Goal: Find specific page/section: Find specific page/section

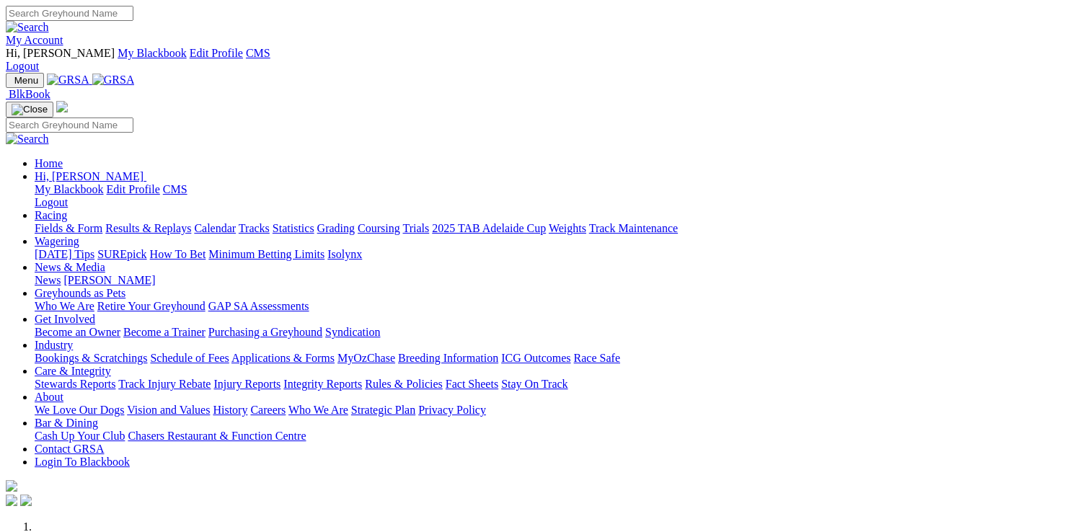
click at [335, 352] on link "Applications & Forms" at bounding box center [283, 358] width 103 height 12
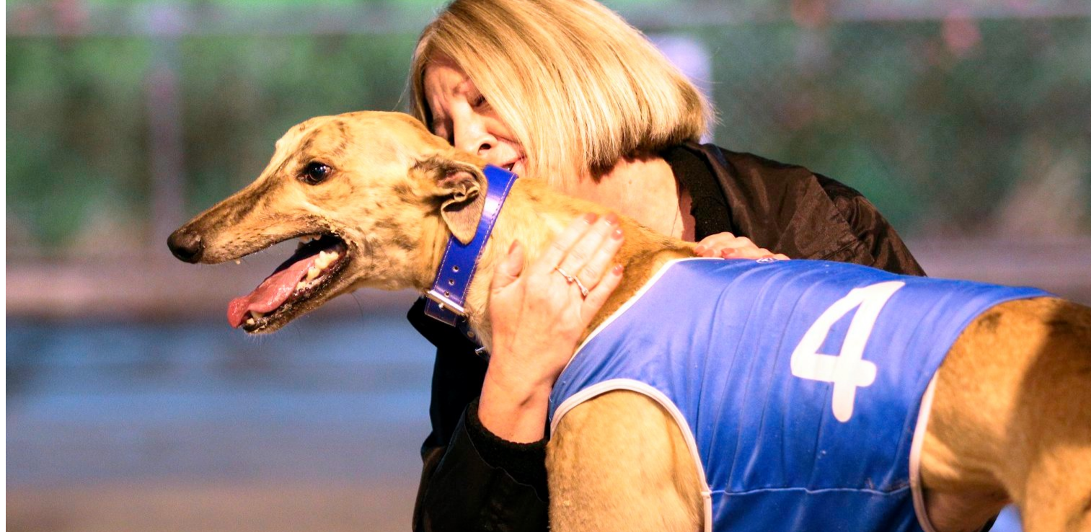
scroll to position [750, 0]
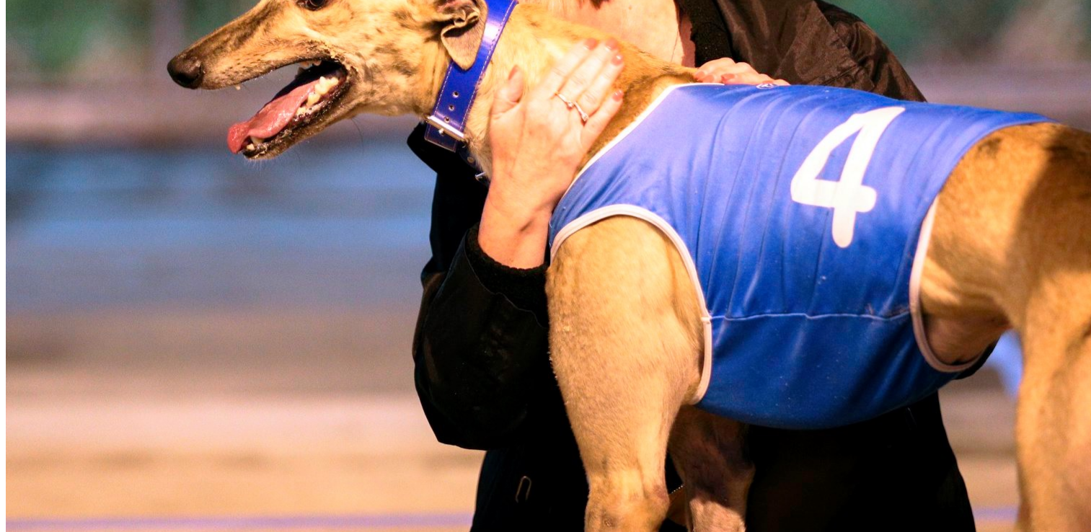
scroll to position [952, 0]
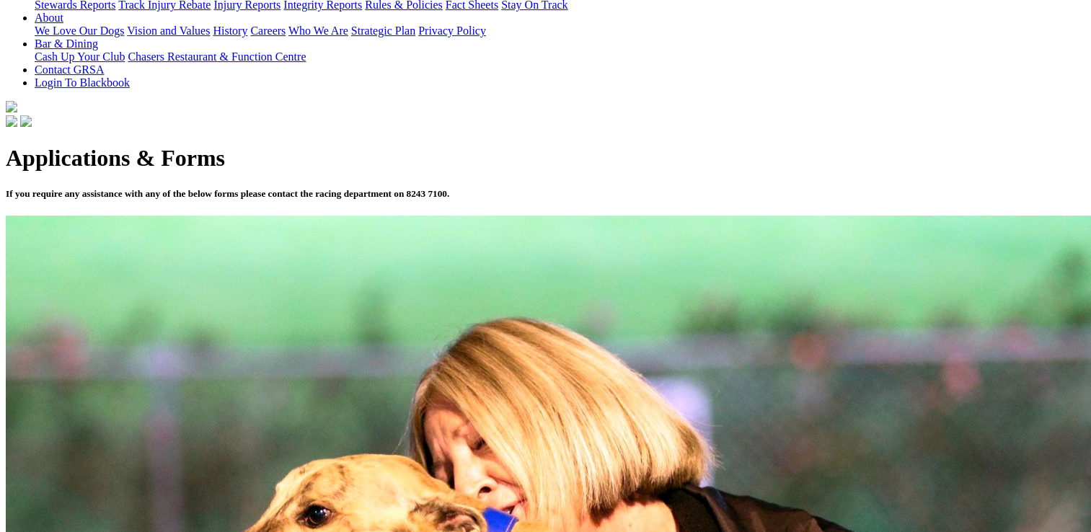
scroll to position [433, 0]
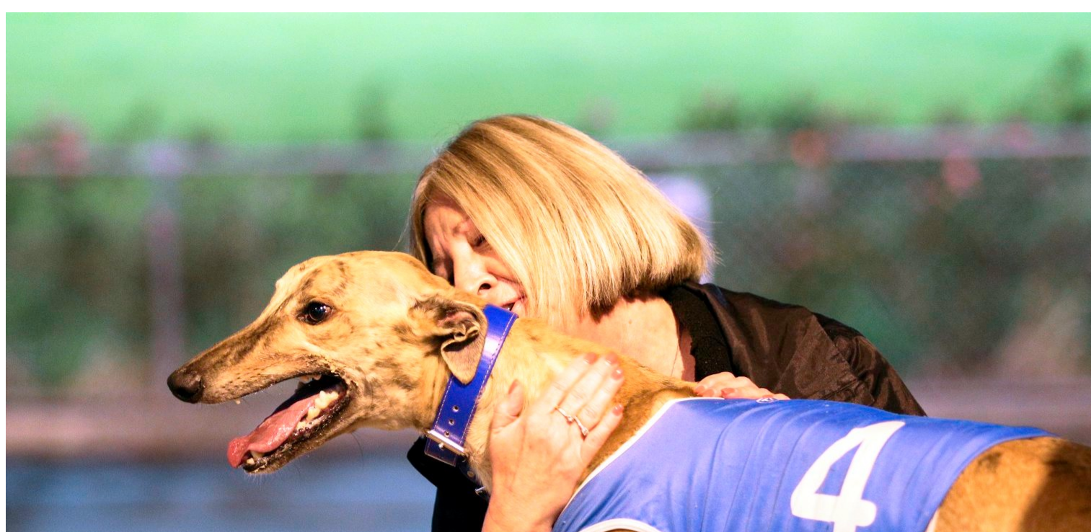
scroll to position [635, 0]
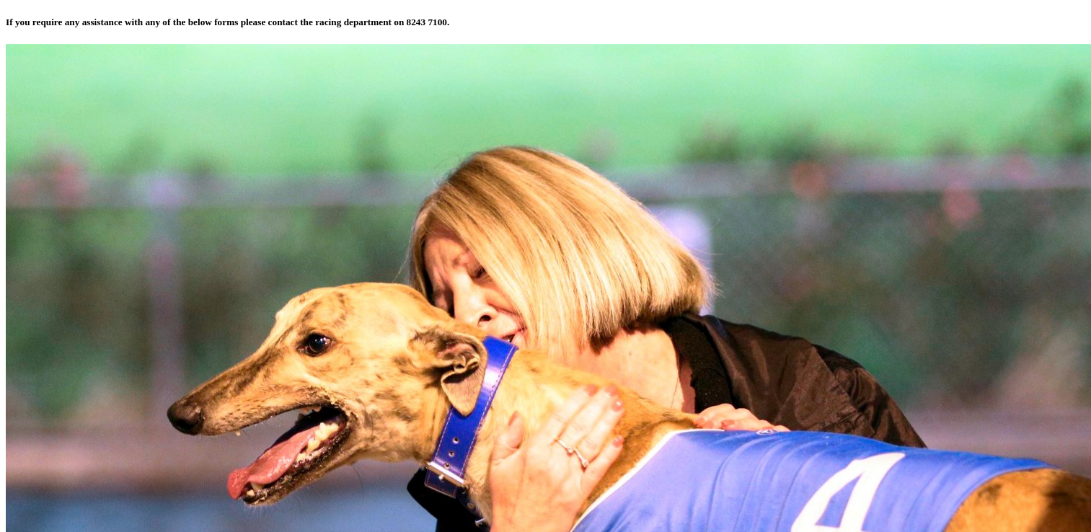
scroll to position [606, 0]
